Goal: Information Seeking & Learning: Understand process/instructions

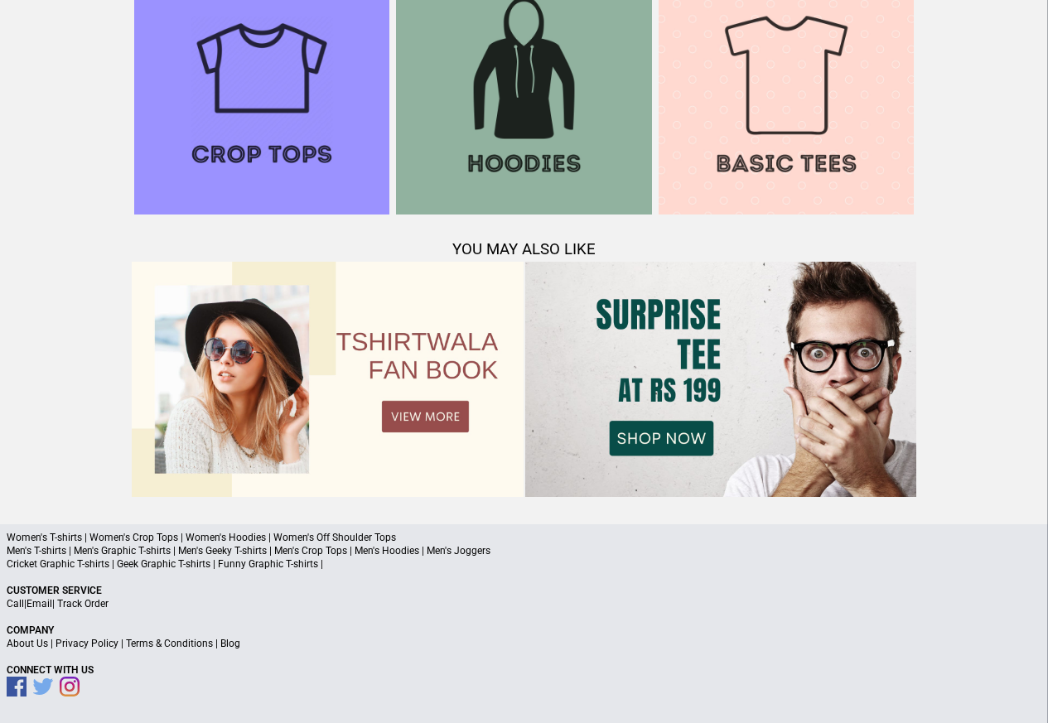
scroll to position [1598, 0]
click at [150, 645] on link "Terms & Conditions" at bounding box center [169, 645] width 87 height 12
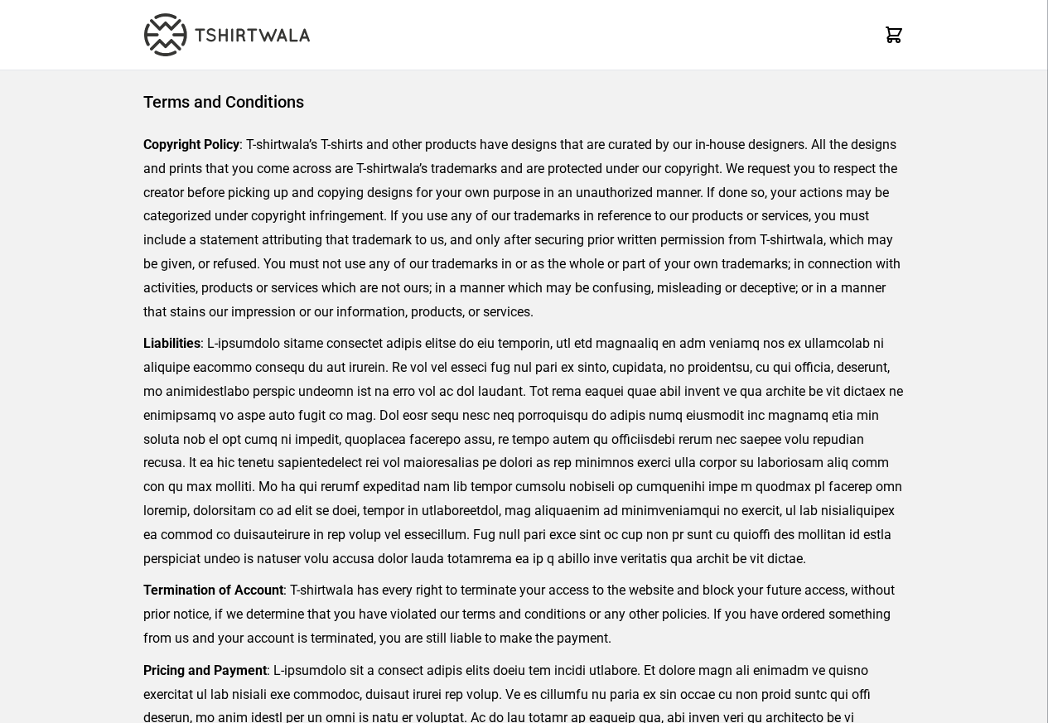
scroll to position [381, 0]
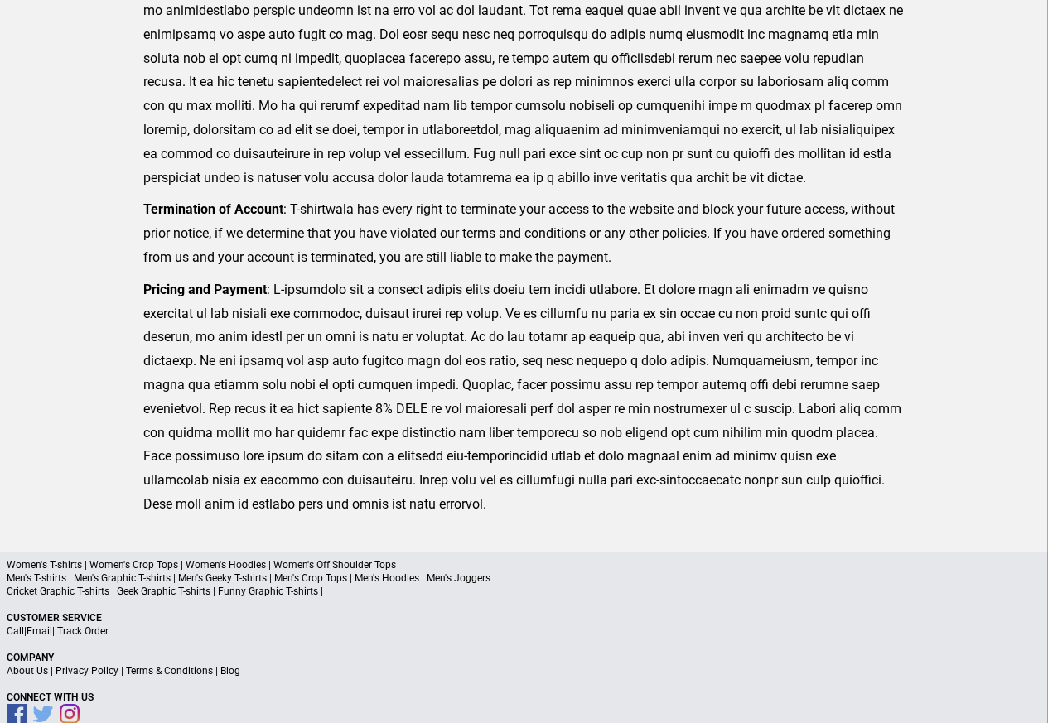
click at [96, 671] on link "Privacy Policy" at bounding box center [86, 671] width 63 height 12
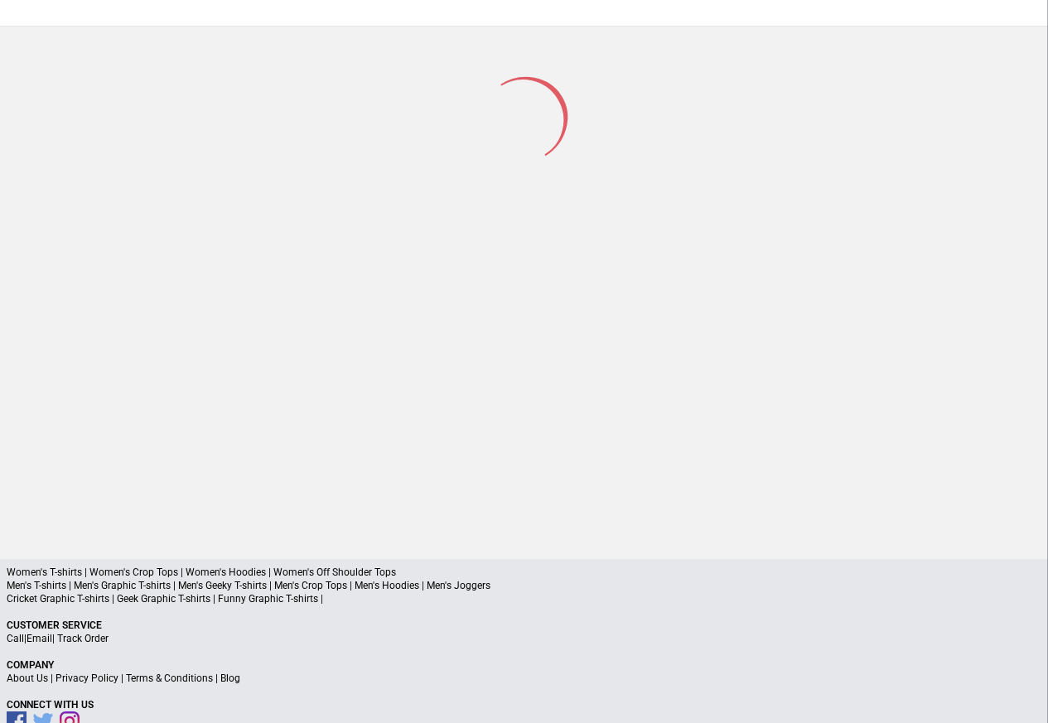
scroll to position [217, 0]
